Goal: Task Accomplishment & Management: Manage account settings

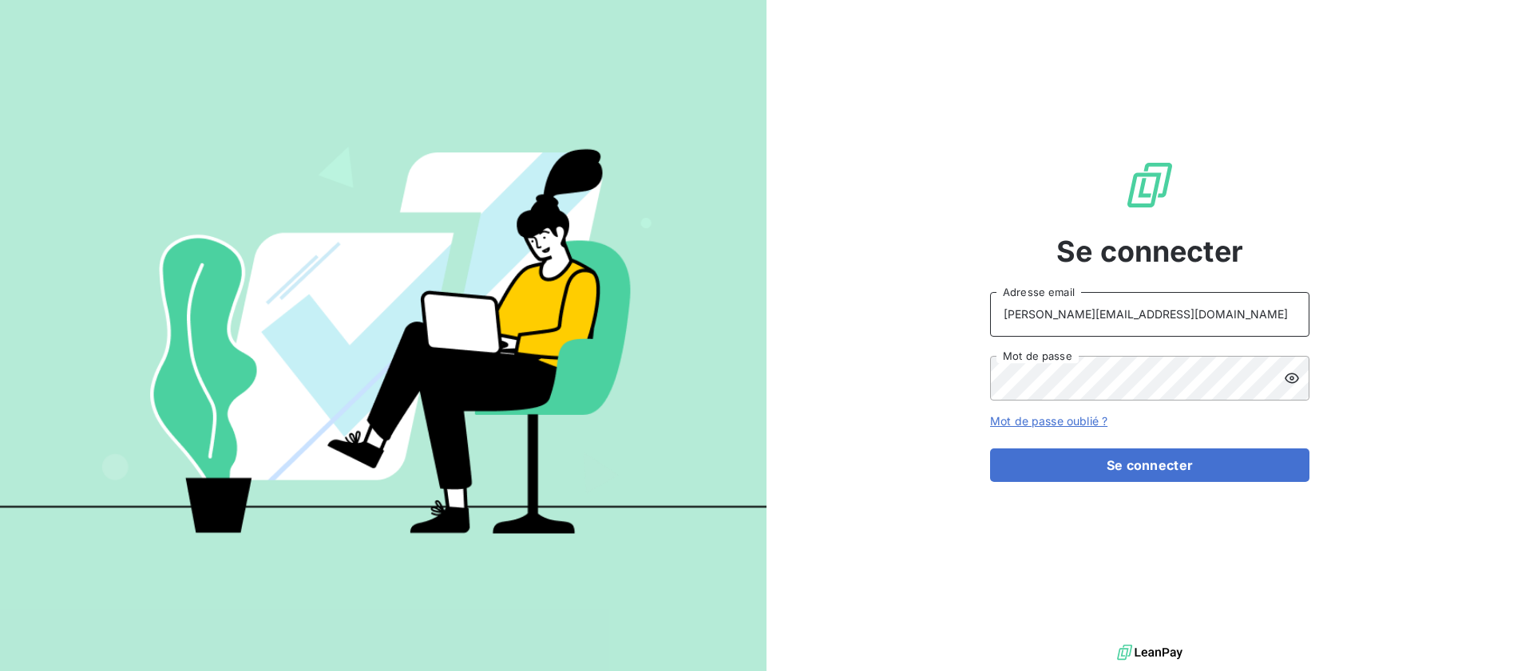
type input "[PERSON_NAME][EMAIL_ADDRESS][DOMAIN_NAME]"
click at [1124, 462] on button "Se connecter" at bounding box center [1149, 466] width 319 height 34
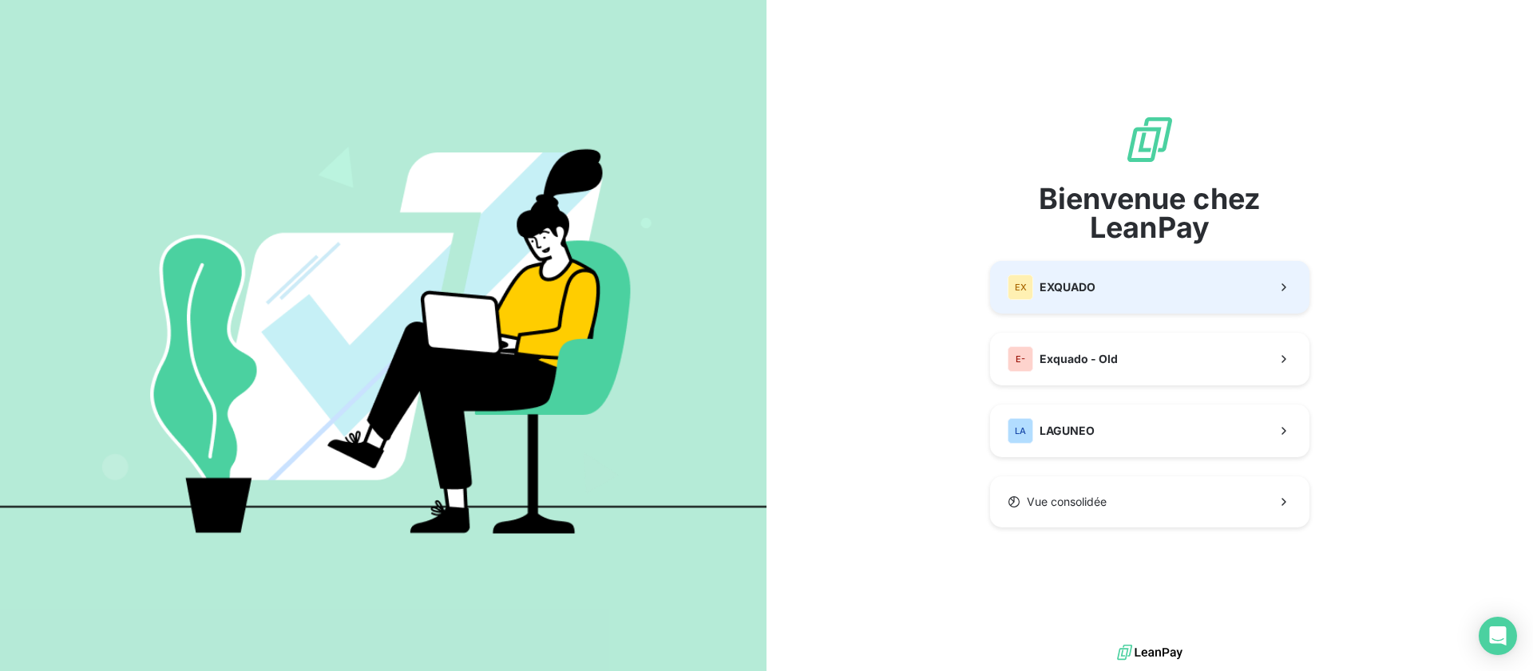
click at [1114, 294] on button "EX EXQUADO" at bounding box center [1149, 287] width 319 height 53
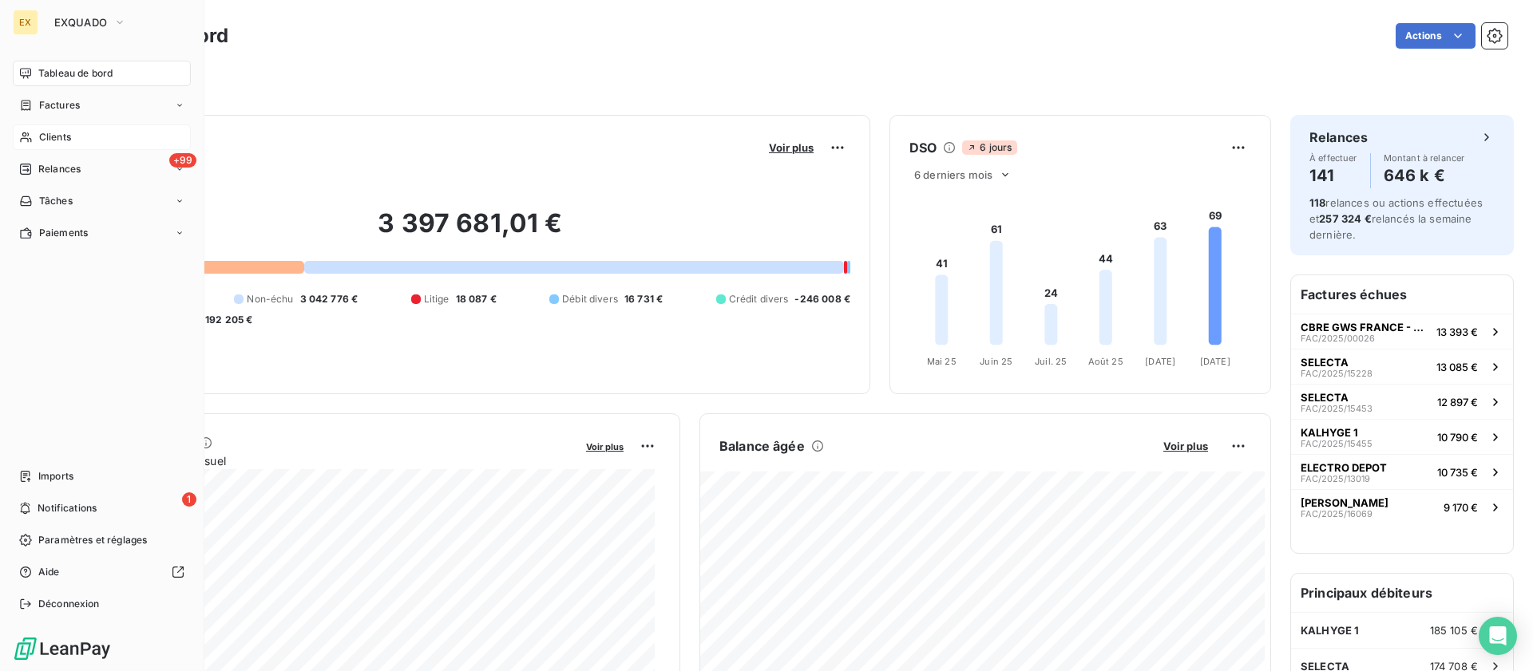
click at [52, 137] on span "Clients" at bounding box center [55, 137] width 32 height 14
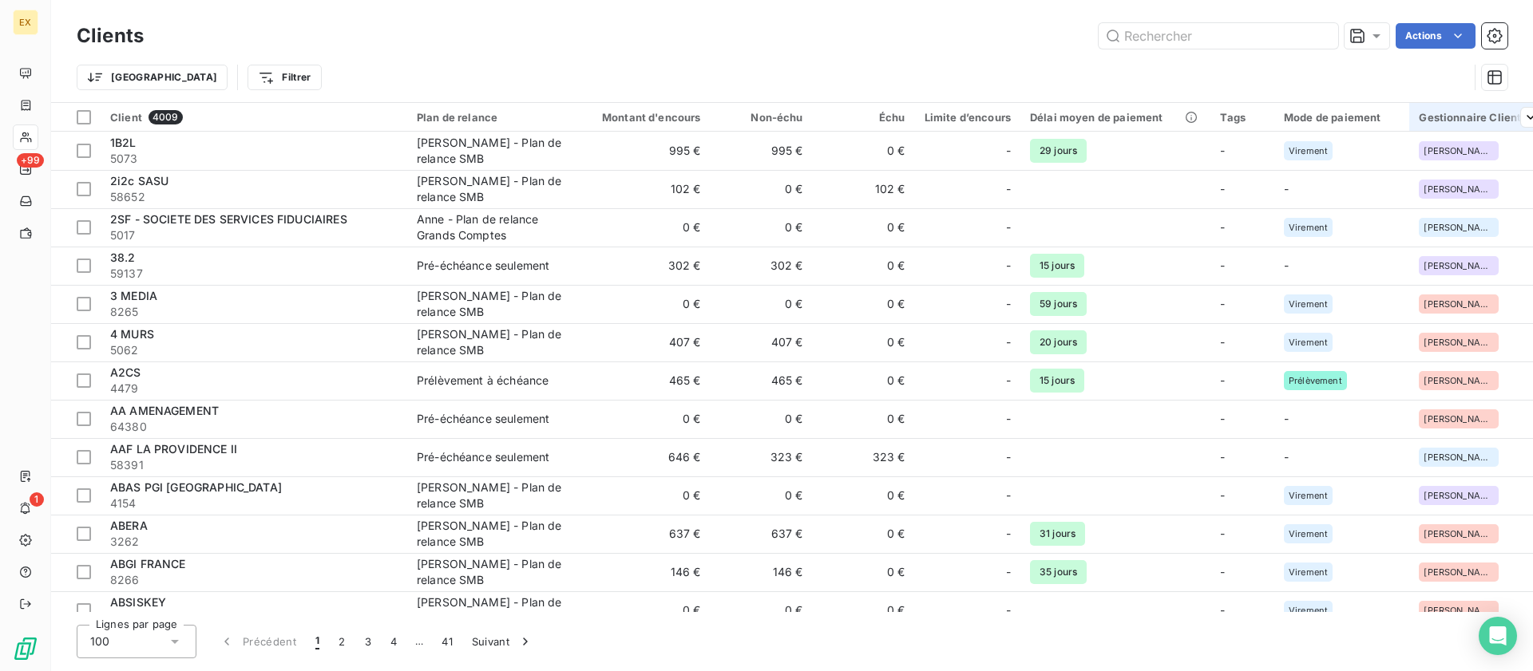
click at [1469, 118] on div "Gestionnaire Client" at bounding box center [1479, 117] width 121 height 13
click at [1397, 90] on html "EX +99 1 Clients Actions Trier Filtrer Client 4009 Plan de relance Montant d'en…" at bounding box center [766, 335] width 1533 height 671
click at [224, 84] on html "EX +99 1 Clients Actions Trier Filtrer Client 4009 Plan de relance Montant d'en…" at bounding box center [766, 335] width 1533 height 671
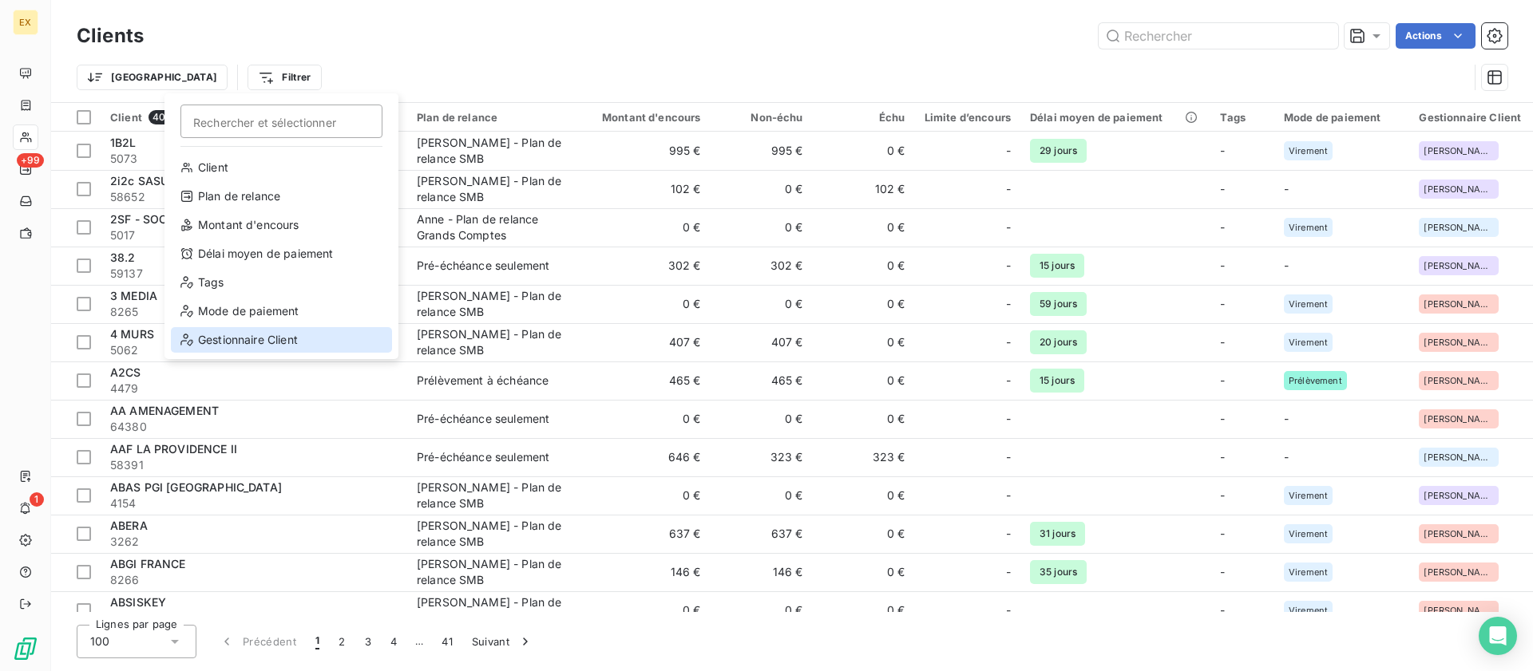
click at [245, 337] on div "Gestionnaire Client" at bounding box center [281, 340] width 221 height 26
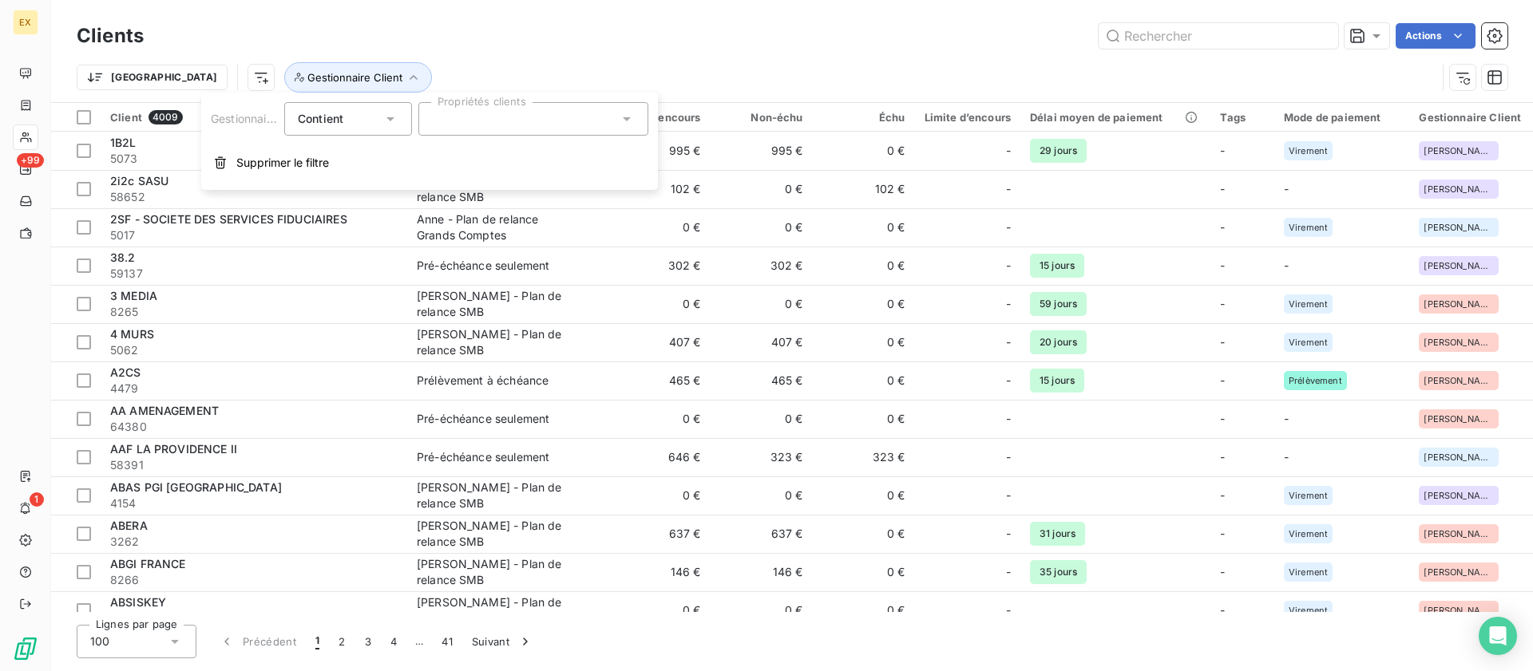
click at [479, 110] on div at bounding box center [533, 119] width 230 height 34
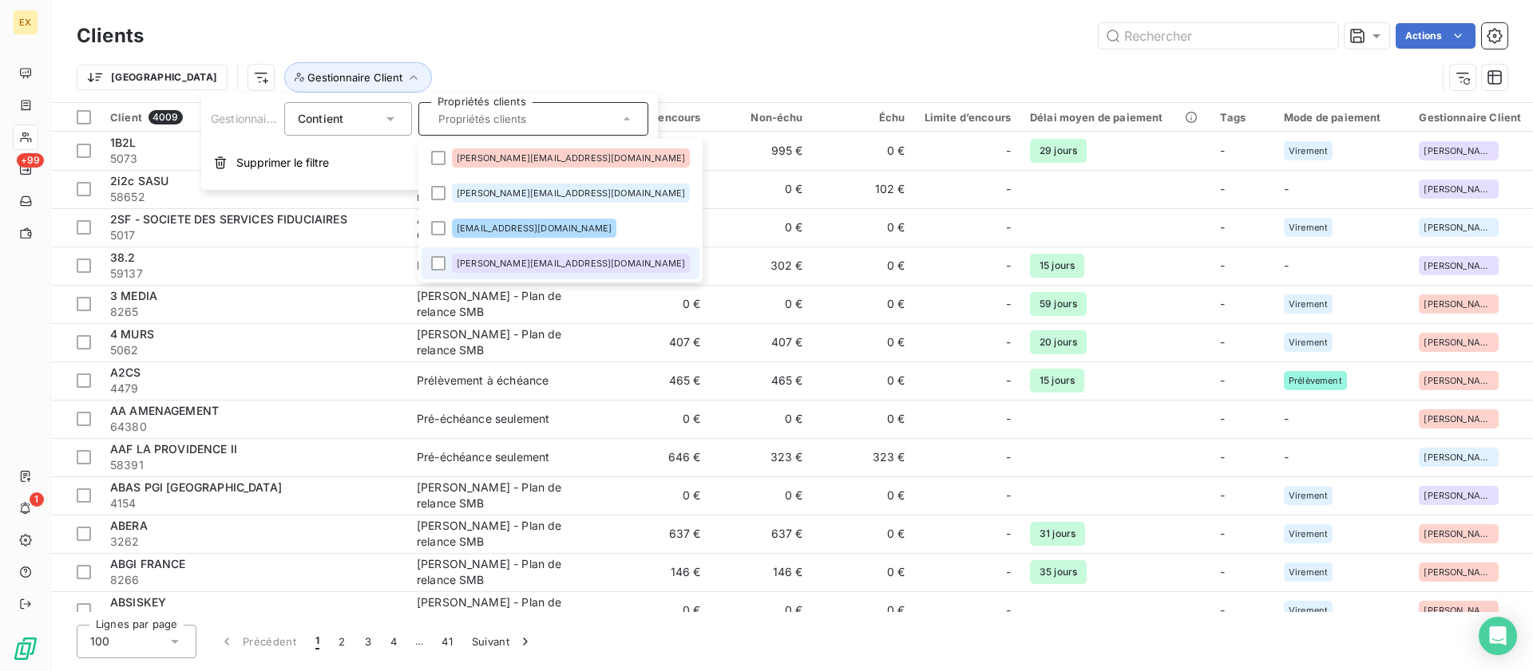
click at [469, 258] on div "[PERSON_NAME][EMAIL_ADDRESS][DOMAIN_NAME]" at bounding box center [571, 263] width 238 height 19
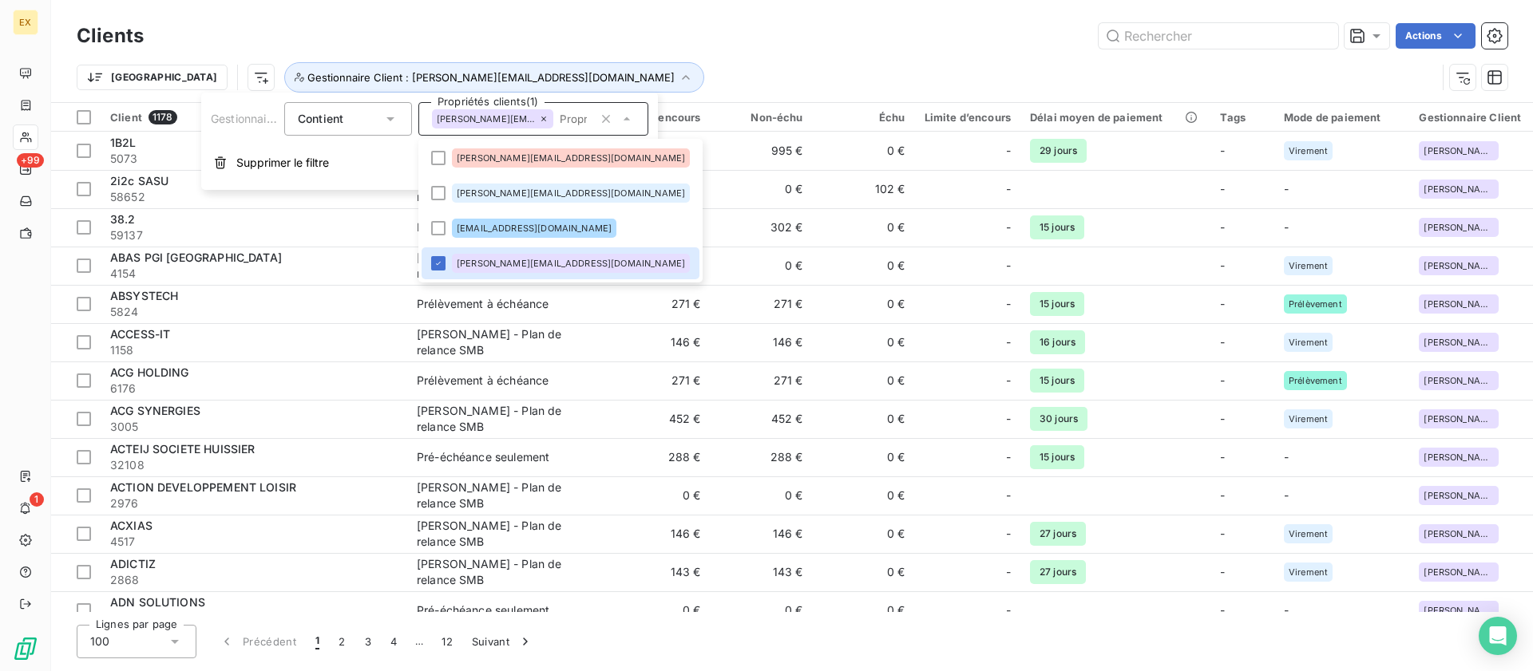
click at [682, 69] on div "Trier Gestionnaire Client : [PERSON_NAME][EMAIL_ADDRESS][DOMAIN_NAME]" at bounding box center [757, 77] width 1360 height 30
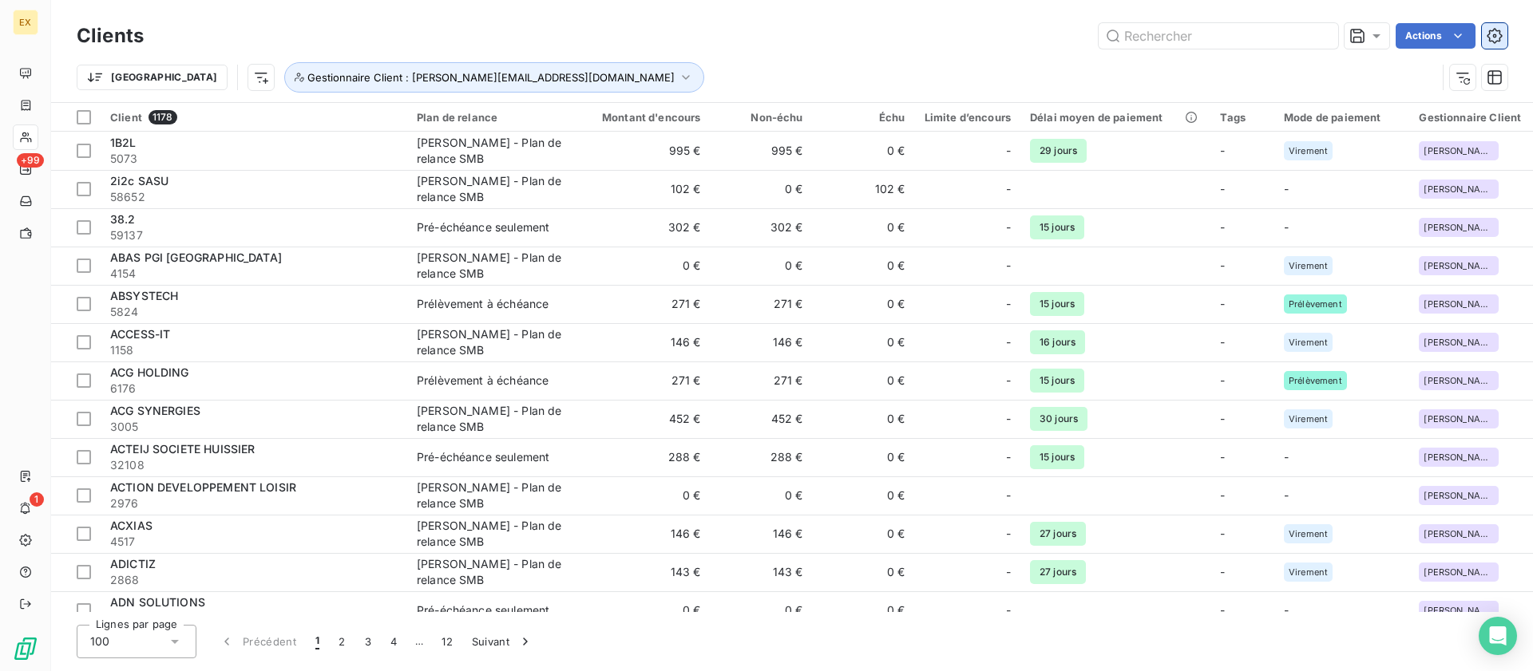
click at [1494, 44] on button "button" at bounding box center [1495, 36] width 26 height 26
click at [1435, 38] on html "EX +99 1 Clients Actions Trier Gestionnaire Client : [PERSON_NAME][EMAIL_ADDRES…" at bounding box center [766, 335] width 1533 height 671
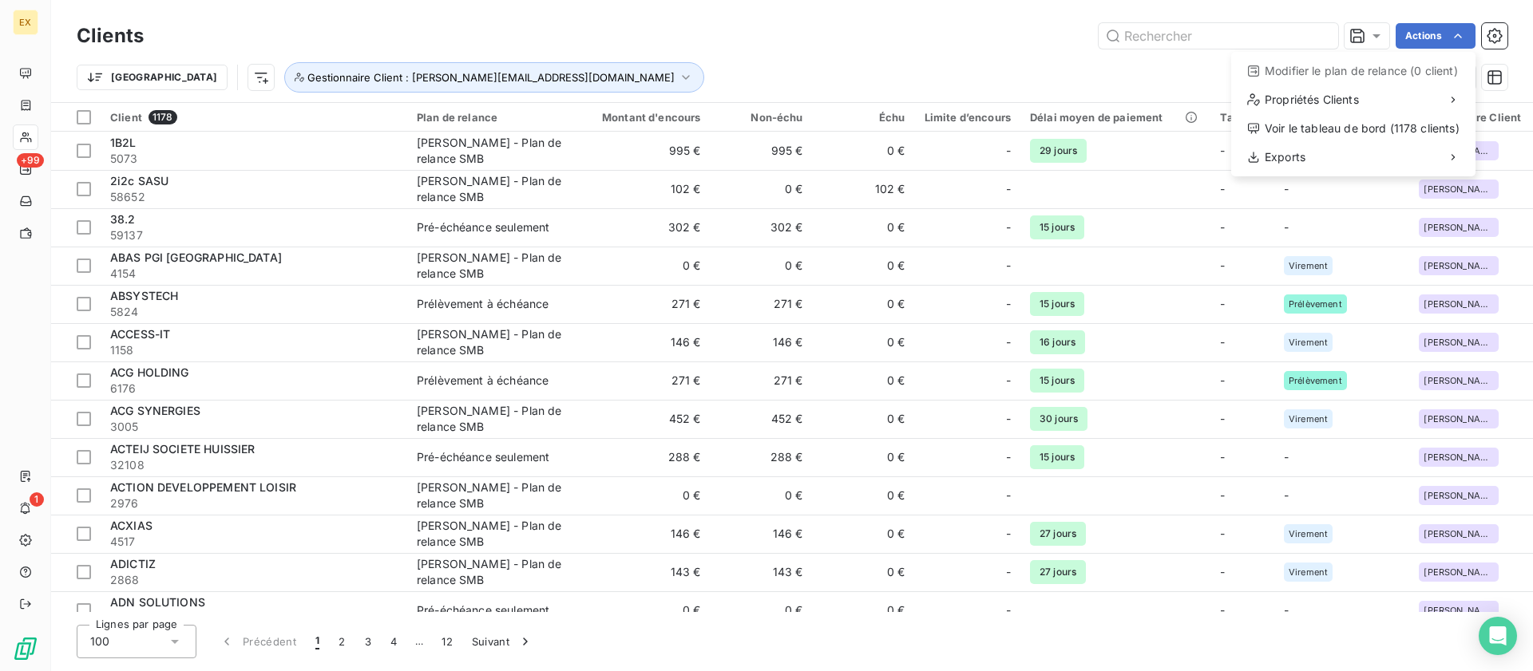
click at [995, 60] on html "EX +99 1 Clients Actions Modifier le plan de relance (0 client) Propriétés Clie…" at bounding box center [766, 335] width 1533 height 671
